Goal: Task Accomplishment & Management: Use online tool/utility

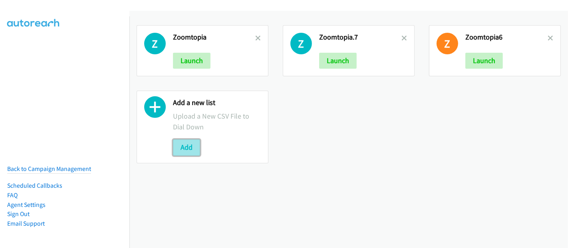
click at [186, 151] on button "Add" at bounding box center [186, 147] width 27 height 16
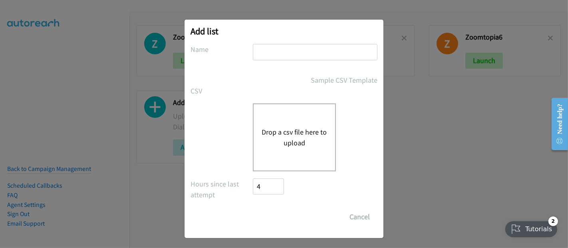
click at [296, 54] on input "text" at bounding box center [315, 52] width 125 height 16
type input "Zoomtopia1"
click at [283, 145] on button "Drop a csv file here to upload" at bounding box center [294, 138] width 65 height 22
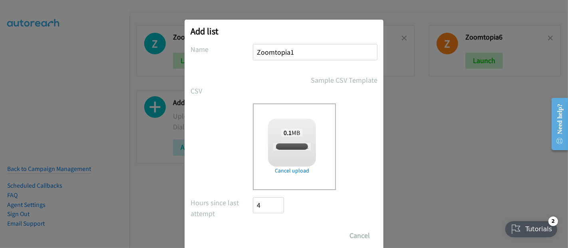
checkbox input "true"
click at [276, 230] on input "Save List" at bounding box center [274, 236] width 42 height 16
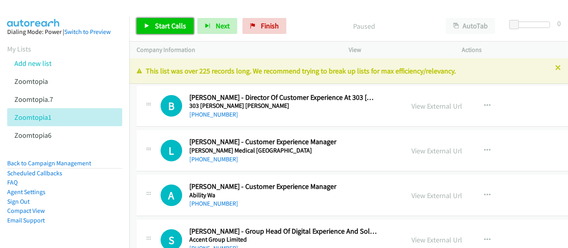
click at [169, 26] on span "Start Calls" at bounding box center [170, 25] width 31 height 9
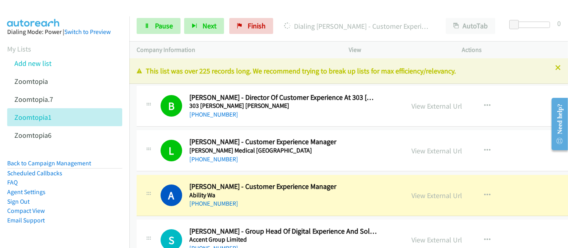
click at [248, 207] on div "+61 429 407 066" at bounding box center [283, 204] width 188 height 10
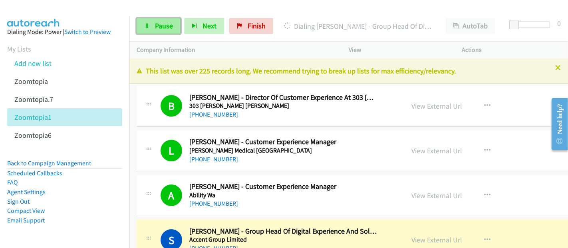
click at [152, 29] on link "Pause" at bounding box center [159, 26] width 44 height 16
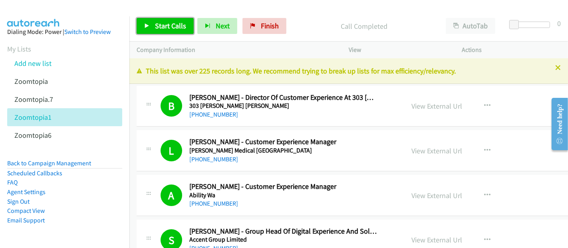
click at [168, 25] on span "Start Calls" at bounding box center [170, 25] width 31 height 9
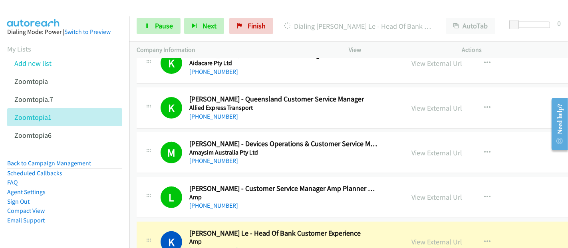
scroll to position [310, 0]
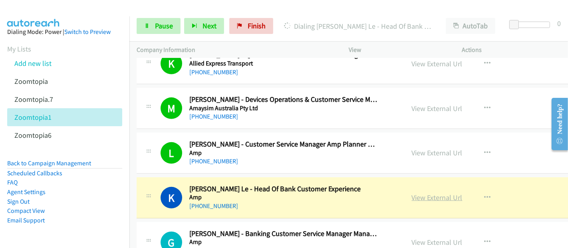
click at [414, 199] on link "View External Url" at bounding box center [437, 197] width 51 height 9
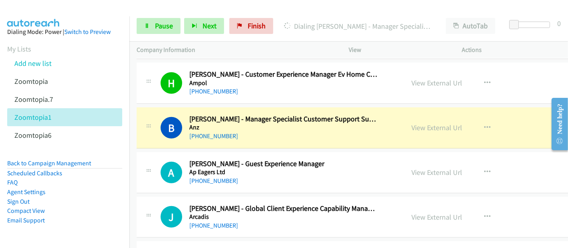
scroll to position [621, 0]
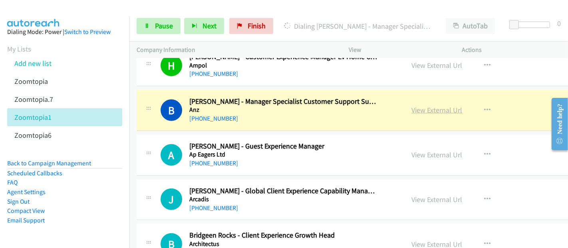
drag, startPoint x: 388, startPoint y: 114, endPoint x: 414, endPoint y: 108, distance: 27.0
click at [405, 114] on div "View External Url View External Url Schedule/Manage Callback Start Calls Here R…" at bounding box center [475, 110] width 141 height 26
click at [415, 105] on link "View External Url" at bounding box center [437, 109] width 51 height 9
click at [414, 108] on link "View External Url" at bounding box center [437, 109] width 51 height 9
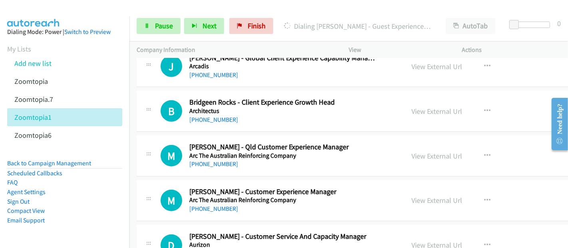
scroll to position [710, 0]
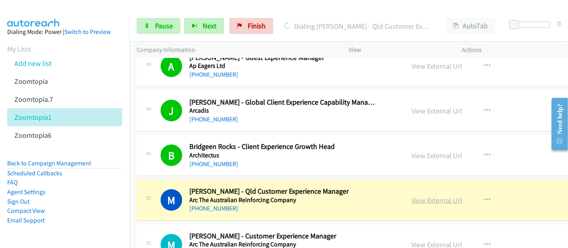
drag, startPoint x: 378, startPoint y: 196, endPoint x: 395, endPoint y: 196, distance: 16.8
click at [378, 196] on div "M Callback Scheduled Merryl Nevison - Qld Customer Experience Manager Arc The A…" at bounding box center [279, 200] width 237 height 26
click at [418, 197] on link "View External Url" at bounding box center [437, 200] width 51 height 9
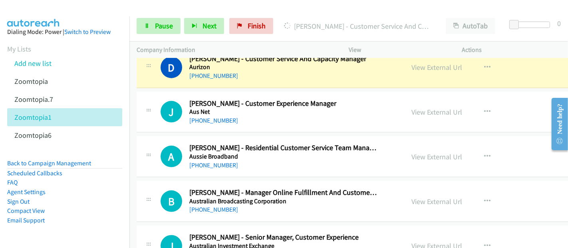
scroll to position [843, 0]
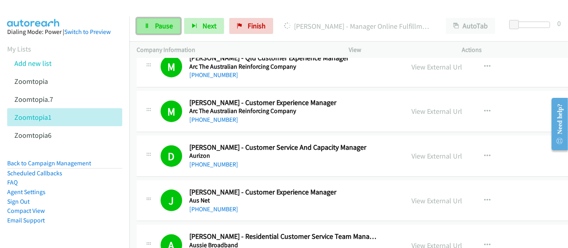
click at [143, 24] on link "Pause" at bounding box center [159, 26] width 44 height 16
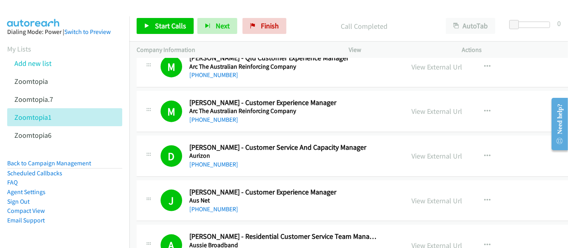
click at [155, 8] on div at bounding box center [280, 15] width 561 height 31
click at [164, 22] on span "Start Calls" at bounding box center [170, 25] width 31 height 9
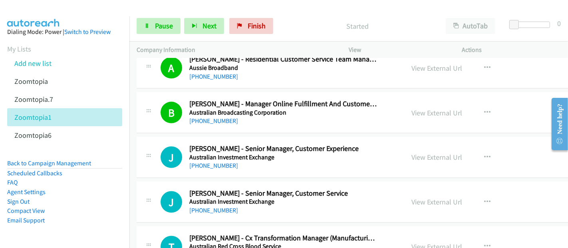
scroll to position [1065, 0]
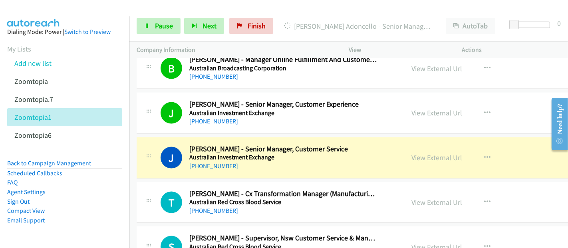
click at [97, 185] on li "FAQ" at bounding box center [64, 183] width 115 height 10
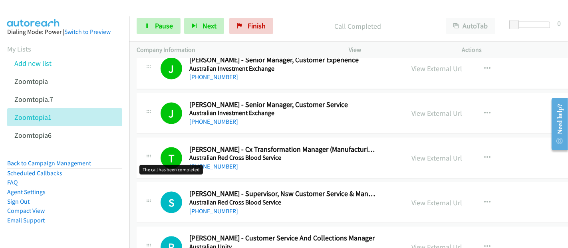
scroll to position [1198, 0]
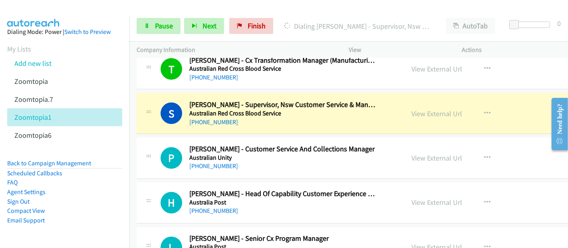
drag, startPoint x: 205, startPoint y: 95, endPoint x: 284, endPoint y: 99, distance: 79.1
click at [205, 95] on div "S Callback Scheduled Stephanie Cruikshank - Supervisor, Nsw Customer Service & …" at bounding box center [390, 113] width 507 height 41
click at [418, 113] on link "View External Url" at bounding box center [437, 113] width 51 height 9
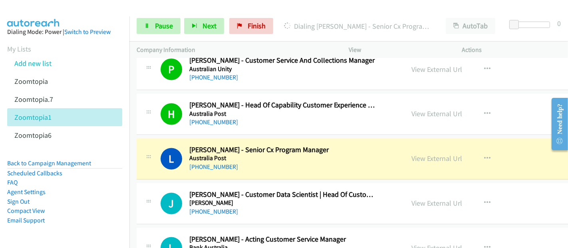
scroll to position [1331, 0]
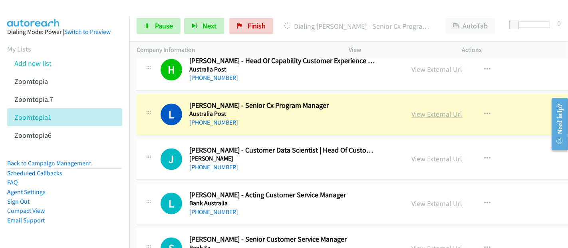
drag, startPoint x: 232, startPoint y: 112, endPoint x: 417, endPoint y: 113, distance: 184.9
click at [414, 112] on link "View External Url" at bounding box center [437, 114] width 51 height 9
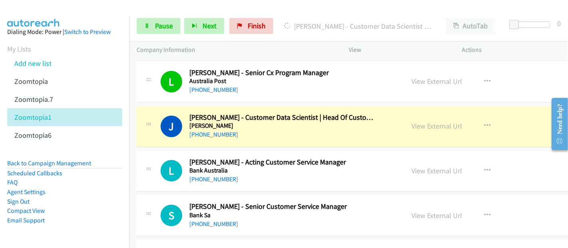
scroll to position [1375, 0]
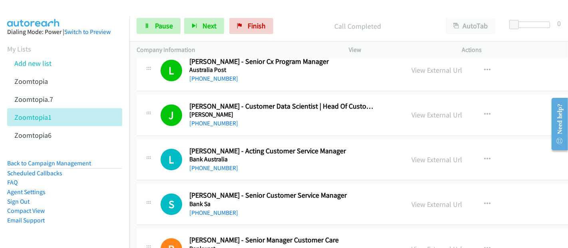
click at [132, 149] on td "L Callback Scheduled Lynn Richards - Acting Customer Service Manager Bank Austr…" at bounding box center [389, 159] width 521 height 45
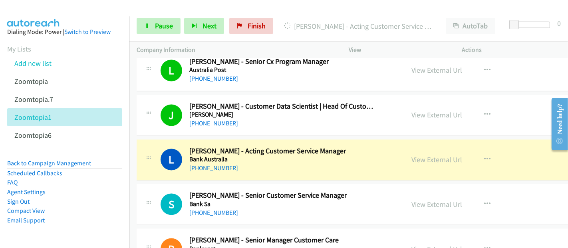
scroll to position [1420, 0]
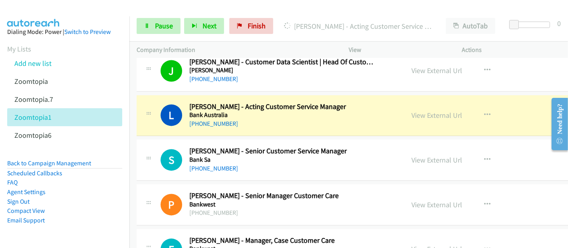
click at [116, 145] on aside "Dialing Mode: Power | Switch to Preview My Lists Add new list Zoomtopia Zoomtop…" at bounding box center [64, 138] width 129 height 245
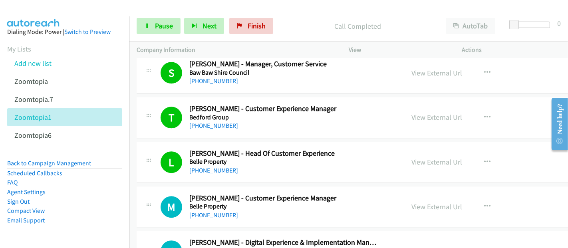
scroll to position [1863, 0]
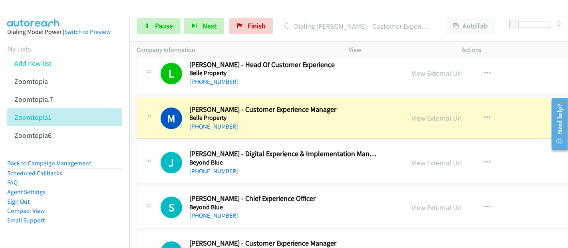
click at [224, 105] on h2 "Michelle Manners - Customer Experience Manager" at bounding box center [283, 109] width 188 height 9
click at [422, 114] on link "View External Url" at bounding box center [437, 117] width 51 height 9
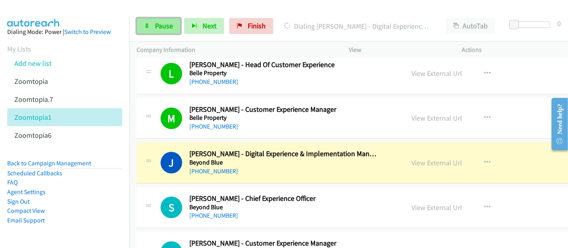
click at [161, 27] on span "Pause" at bounding box center [164, 25] width 18 height 9
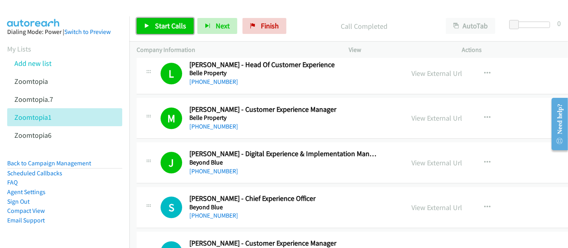
click at [147, 21] on link "Start Calls" at bounding box center [165, 26] width 57 height 16
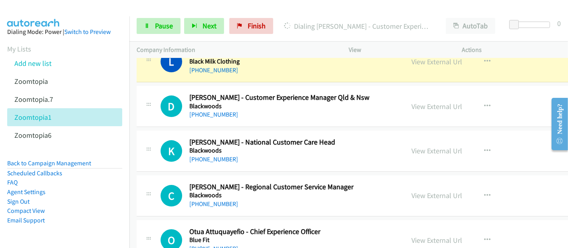
scroll to position [2218, 0]
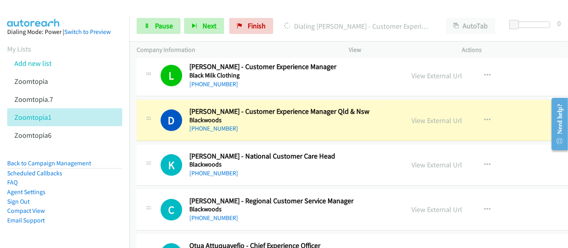
click at [218, 107] on h2 "Donna Hopes - Customer Experience Manager Qld & Nsw" at bounding box center [283, 111] width 188 height 9
click at [423, 116] on link "View External Url" at bounding box center [437, 120] width 51 height 9
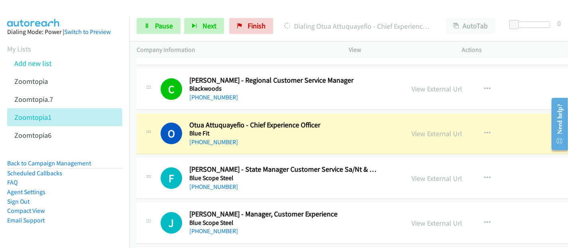
scroll to position [2351, 0]
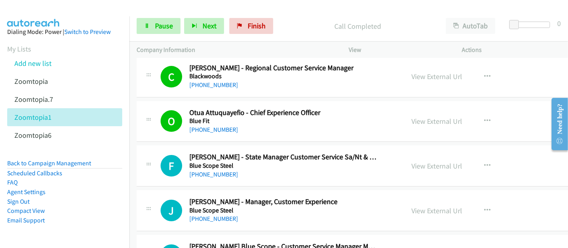
click at [132, 144] on td "F Callback Scheduled Fletcher Stidwill - State Manager Customer Service Sa/Nt &…" at bounding box center [389, 166] width 521 height 45
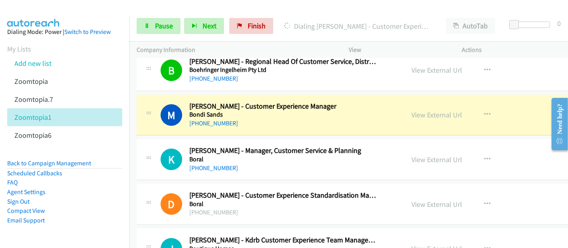
scroll to position [2617, 0]
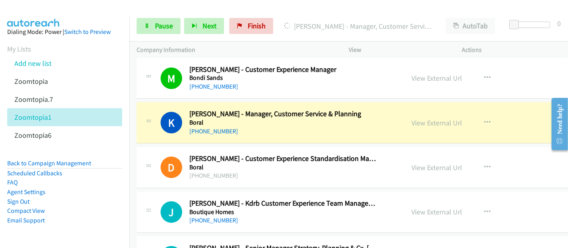
click at [206, 109] on h2 "Korina O'hanlon - Manager, Customer Service & Planning" at bounding box center [283, 113] width 188 height 9
click at [208, 127] on link "+61 1800 818 317" at bounding box center [213, 131] width 49 height 8
click at [417, 118] on link "View External Url" at bounding box center [437, 122] width 51 height 9
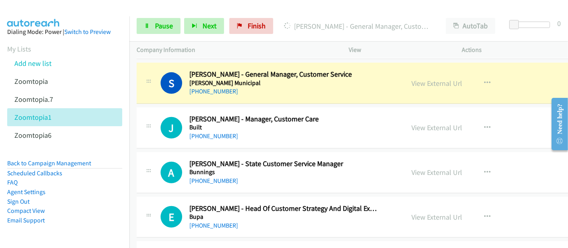
scroll to position [2972, 0]
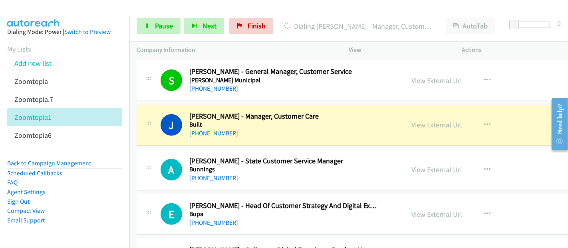
click at [205, 105] on div "J Callback Scheduled John Lynskey - Manager, Customer Care Built Australia/Sydn…" at bounding box center [390, 125] width 507 height 41
click at [422, 120] on link "View External Url" at bounding box center [437, 124] width 51 height 9
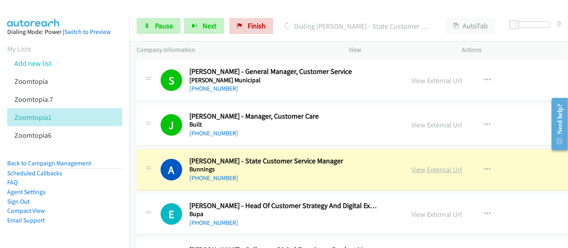
click at [425, 165] on link "View External Url" at bounding box center [437, 169] width 51 height 9
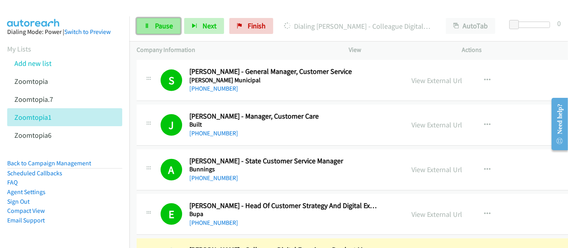
click at [167, 23] on span "Pause" at bounding box center [164, 25] width 18 height 9
